Goal: Task Accomplishment & Management: Manage account settings

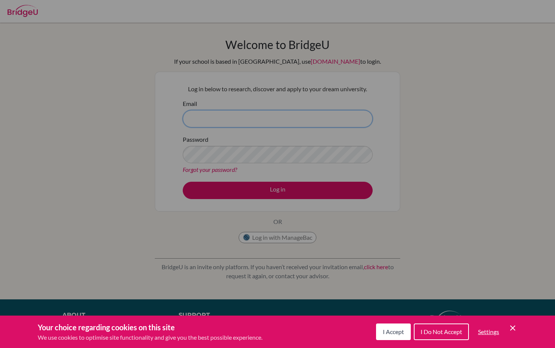
type input "m6814@students.eischools.ae"
click at [509, 325] on icon "Cookie Control Close Icon" at bounding box center [512, 328] width 9 height 9
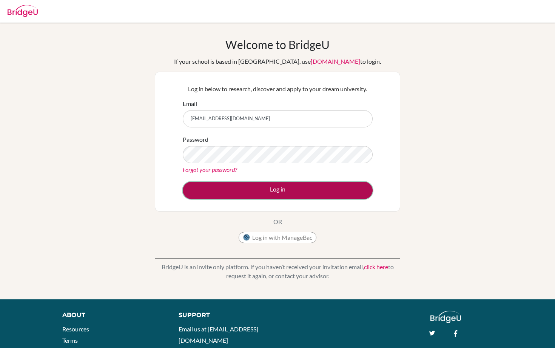
click at [284, 196] on button "Log in" at bounding box center [278, 190] width 190 height 17
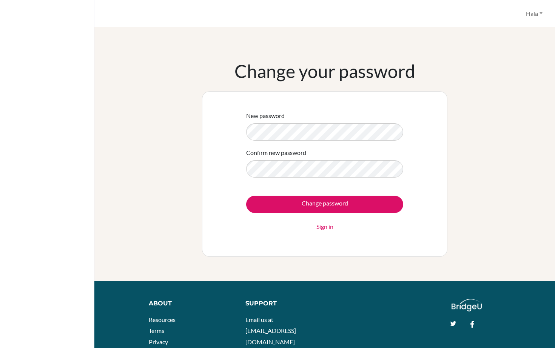
click at [212, 165] on div "New password Confirm new password Change password Sign in" at bounding box center [324, 174] width 245 height 166
click at [207, 179] on div "New password Confirm new password Change password Sign in" at bounding box center [324, 174] width 245 height 166
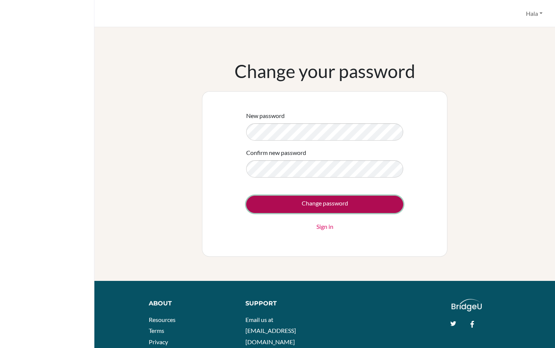
click at [275, 202] on input "Change password" at bounding box center [324, 204] width 157 height 17
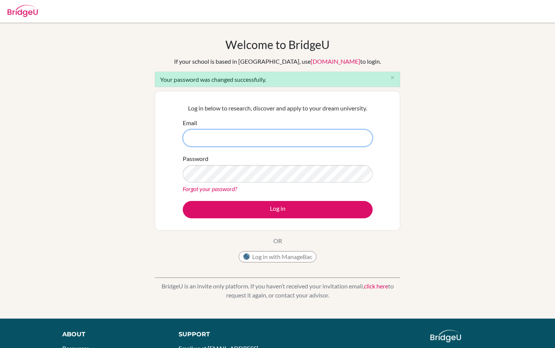
type input "m6814@students.eischools.ae"
